Goal: Task Accomplishment & Management: Complete application form

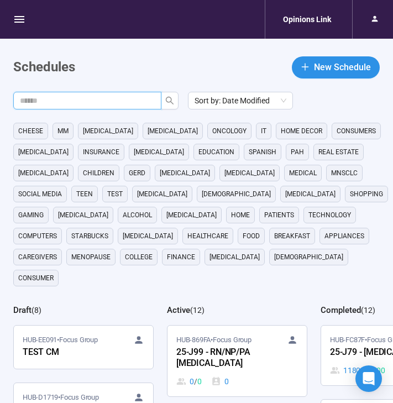
click at [124, 101] on input "text" at bounding box center [83, 100] width 126 height 12
type input "**"
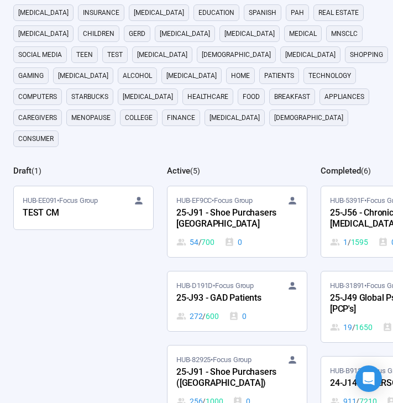
scroll to position [107, 0]
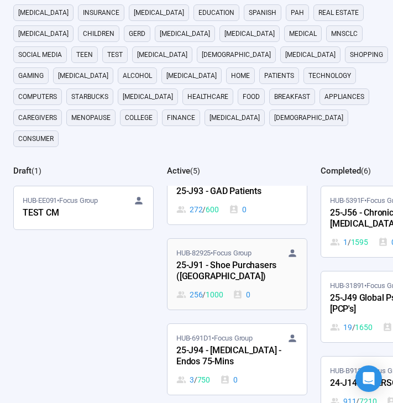
click at [258, 258] on div "25-J91 - Shoe Purchasers ([GEOGRAPHIC_DATA])" at bounding box center [236, 270] width 121 height 25
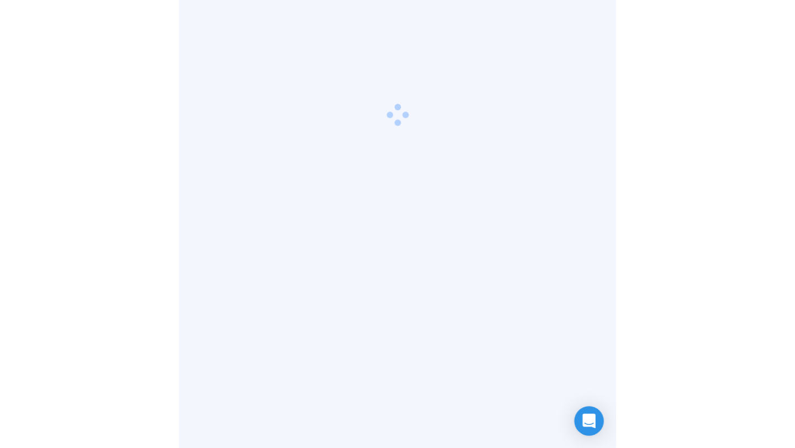
scroll to position [39, 0]
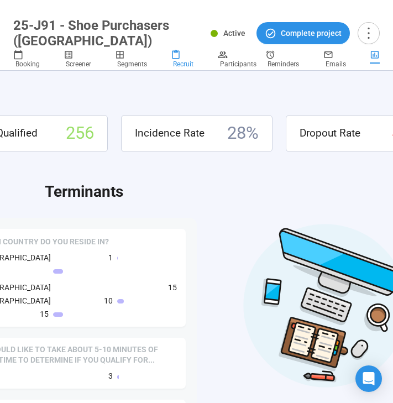
click at [178, 65] on span "Recruit" at bounding box center [183, 64] width 20 height 8
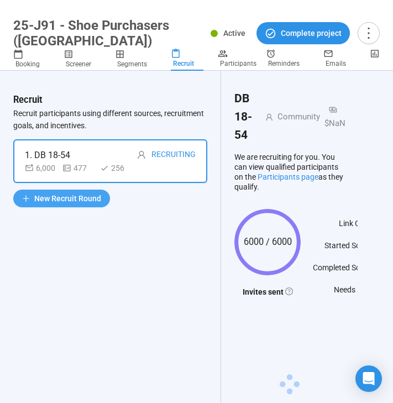
click at [68, 196] on span "New Recruit Round" at bounding box center [67, 198] width 67 height 12
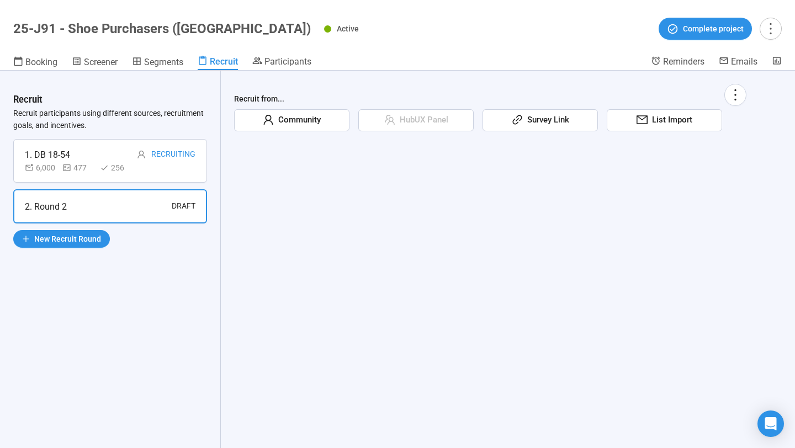
click at [392, 119] on icon "link" at bounding box center [516, 119] width 9 height 9
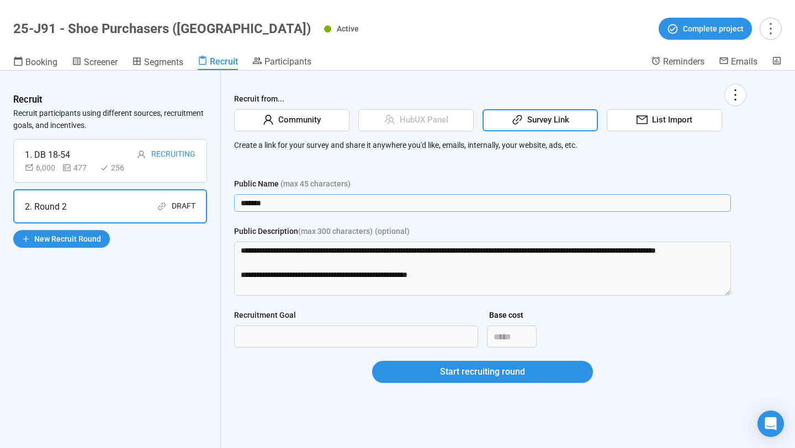
drag, startPoint x: 319, startPoint y: 205, endPoint x: 215, endPoint y: 205, distance: 103.8
click at [215, 205] on div "Recruit Recruit participants using different sources, recruitment goals, and in…" at bounding box center [397, 260] width 795 height 378
type input "**********"
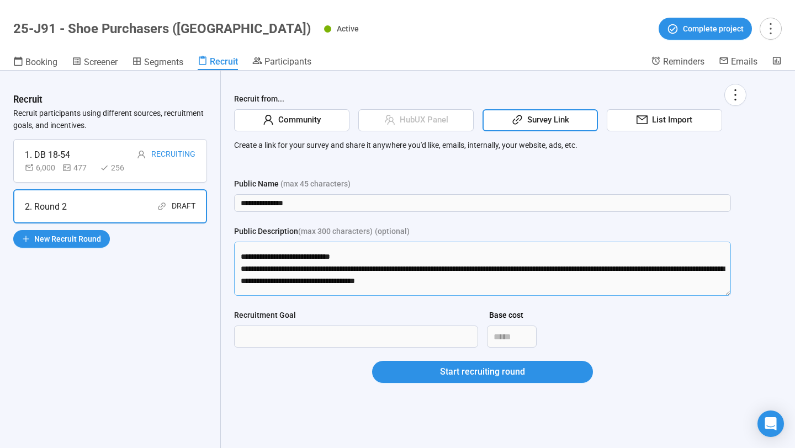
scroll to position [158, 0]
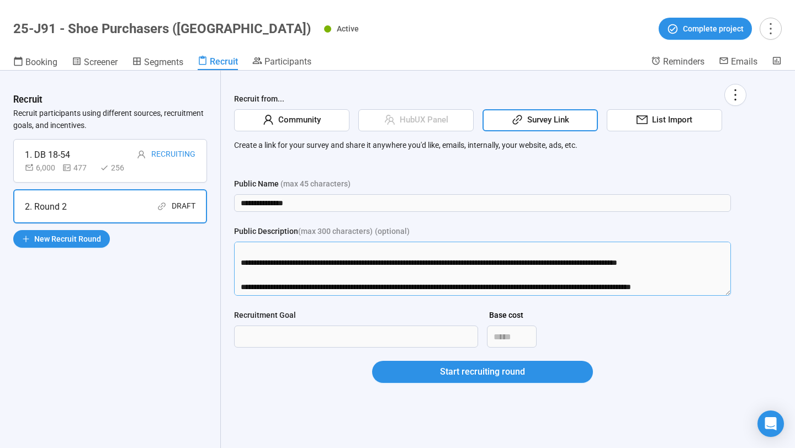
drag, startPoint x: 240, startPoint y: 251, endPoint x: 380, endPoint y: 310, distance: 152.2
click at [380, 310] on form "**********" at bounding box center [482, 287] width 497 height 219
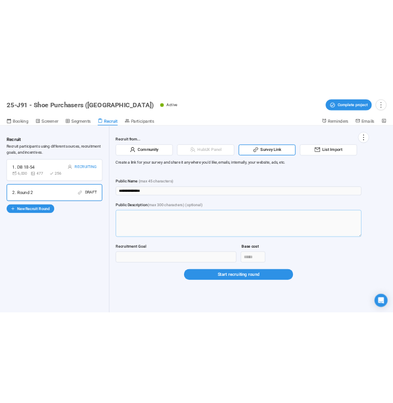
scroll to position [0, 0]
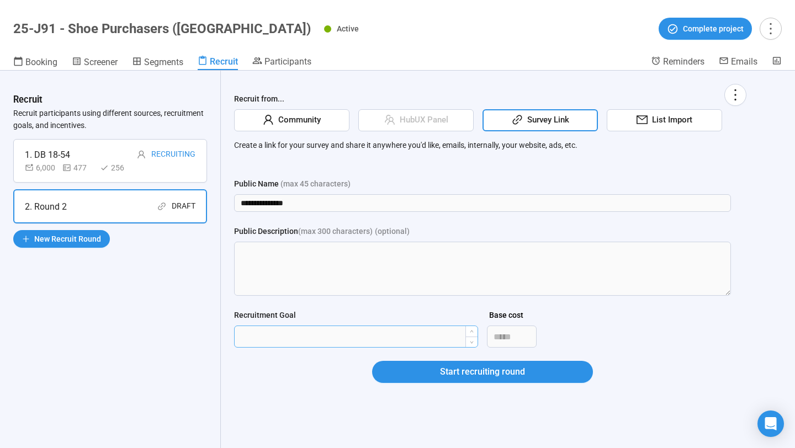
click at [308, 341] on input "Recruitment Goal" at bounding box center [356, 336] width 243 height 21
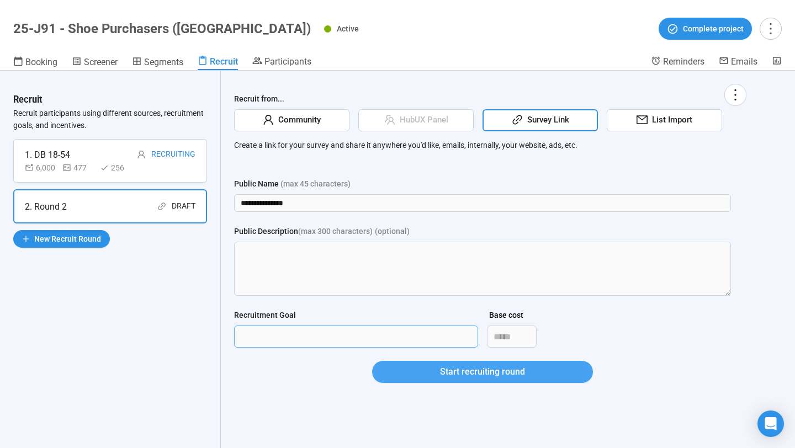
type input "***"
click at [386, 372] on button "Start recruiting round" at bounding box center [482, 372] width 221 height 22
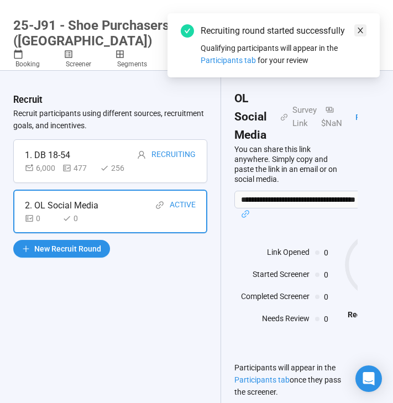
click at [358, 30] on icon "close" at bounding box center [360, 31] width 8 height 8
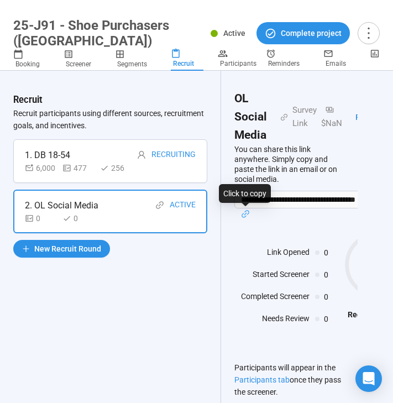
click at [246, 215] on icon "link" at bounding box center [245, 214] width 8 height 8
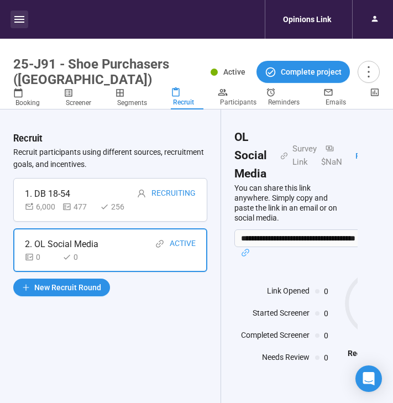
click at [22, 25] on icon "button" at bounding box center [19, 19] width 13 height 13
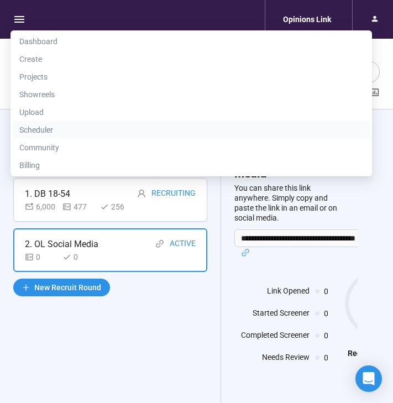
click at [44, 129] on span "Scheduler" at bounding box center [190, 130] width 343 height 12
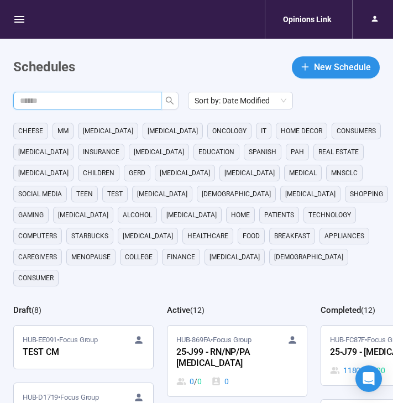
click at [78, 102] on input "text" at bounding box center [83, 100] width 126 height 12
type input "**"
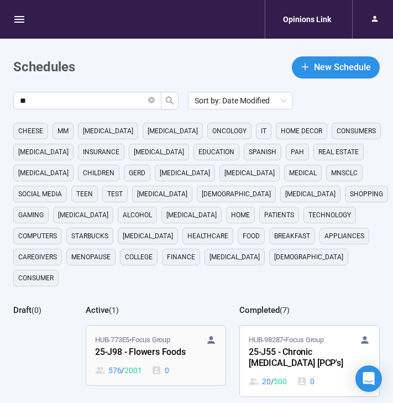
click at [152, 334] on span "HUB-773E5 • Focus Group" at bounding box center [132, 339] width 75 height 11
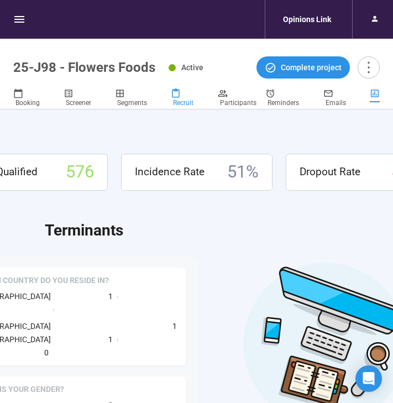
click at [179, 99] on span "Recruit" at bounding box center [183, 103] width 20 height 8
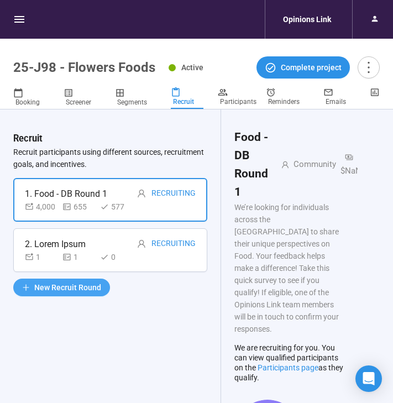
click at [90, 288] on span "New Recruit Round" at bounding box center [67, 287] width 67 height 12
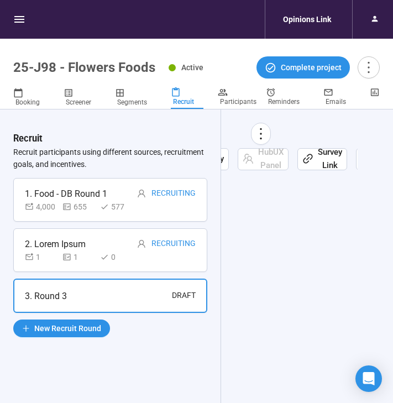
scroll to position [0, 95]
click at [303, 156] on span "Survey Link" at bounding box center [306, 159] width 29 height 26
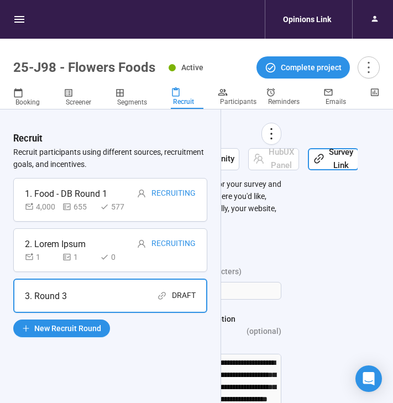
scroll to position [0, 0]
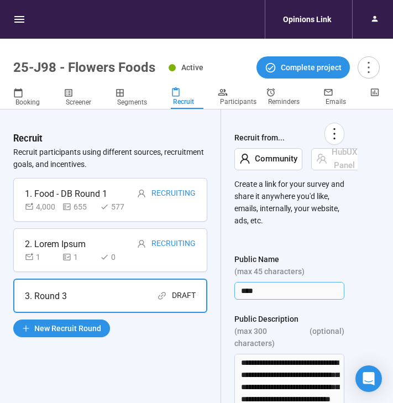
drag, startPoint x: 269, startPoint y: 294, endPoint x: 227, endPoint y: 294, distance: 42.5
click at [227, 294] on div "Recruit from... Community HubUX Panel Survey Link List Import Create a link for…" at bounding box center [289, 327] width 136 height 437
type input "**********"
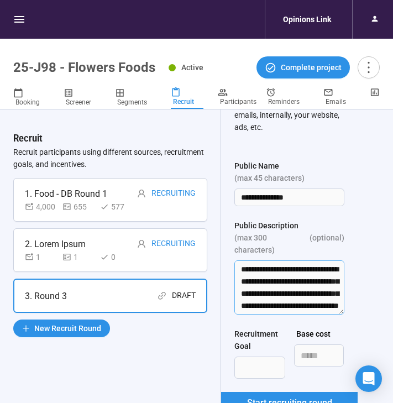
scroll to position [534, 0]
drag, startPoint x: 240, startPoint y: 256, endPoint x: 313, endPoint y: 306, distance: 88.1
click at [313, 306] on form "**********" at bounding box center [289, 293] width 110 height 267
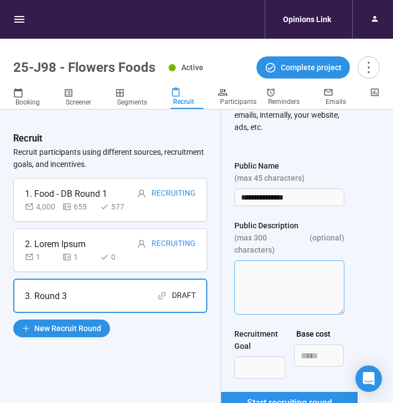
scroll to position [0, 0]
click at [250, 357] on input "Recruitment Goal" at bounding box center [260, 367] width 50 height 21
type input "***"
click at [324, 220] on label "Public Description (max 300 characters) (optional)" at bounding box center [289, 237] width 110 height 36
click at [324, 260] on textarea "Public Description (max 300 characters) (optional)" at bounding box center [289, 287] width 110 height 54
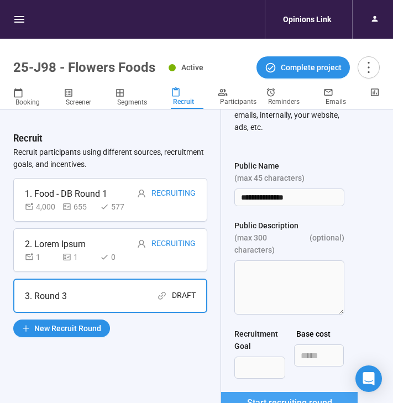
click at [290, 395] on span "Start recruiting round" at bounding box center [289, 402] width 85 height 14
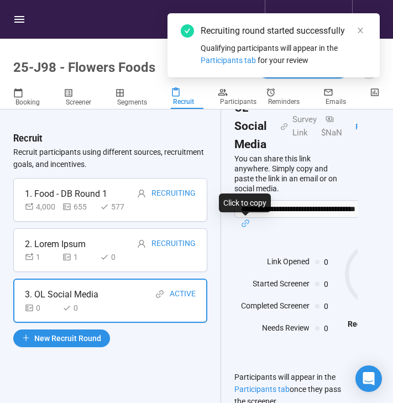
click at [244, 224] on icon "link" at bounding box center [245, 223] width 8 height 8
